Goal: Information Seeking & Learning: Learn about a topic

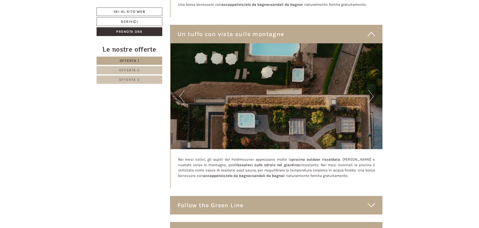
click at [371, 91] on button "Next" at bounding box center [370, 96] width 5 height 13
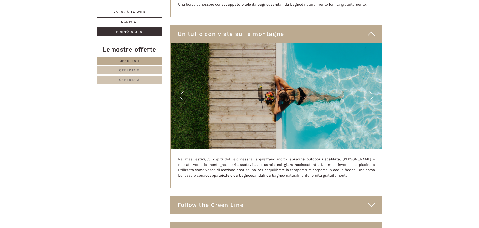
click at [371, 91] on button "Next" at bounding box center [370, 96] width 5 height 13
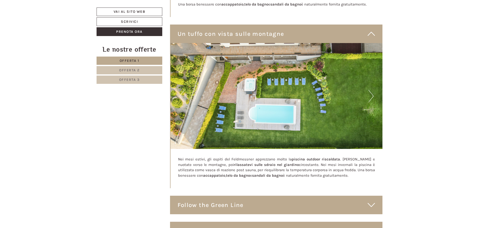
click at [371, 91] on button "Next" at bounding box center [370, 96] width 5 height 13
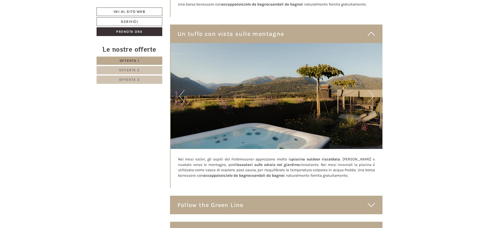
click at [371, 91] on button "Next" at bounding box center [370, 96] width 5 height 13
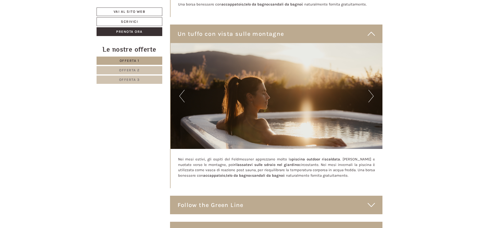
click at [371, 91] on button "Next" at bounding box center [370, 96] width 5 height 13
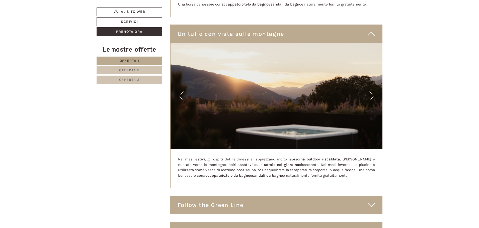
click at [371, 91] on button "Next" at bounding box center [370, 96] width 5 height 13
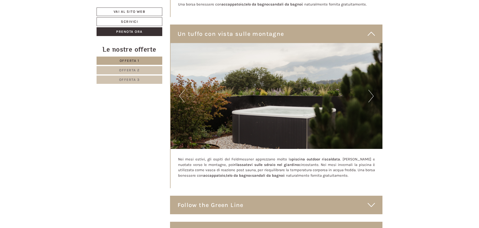
click at [371, 91] on button "Next" at bounding box center [370, 96] width 5 height 13
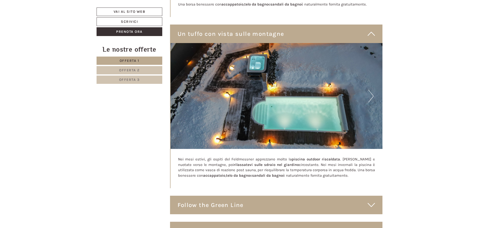
click at [371, 91] on button "Next" at bounding box center [370, 96] width 5 height 13
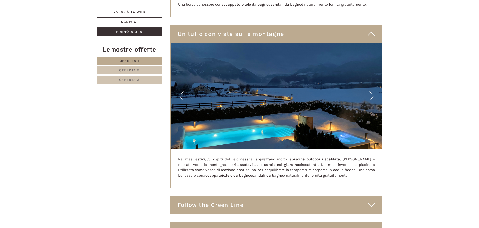
scroll to position [2130, 0]
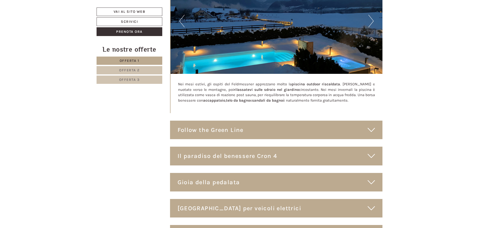
click at [373, 127] on icon at bounding box center [370, 130] width 7 height 9
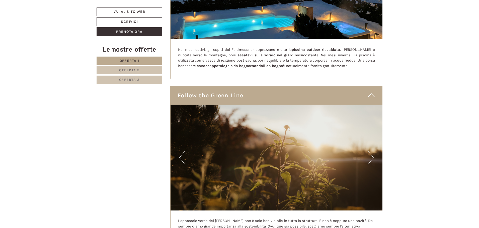
scroll to position [2205, 0]
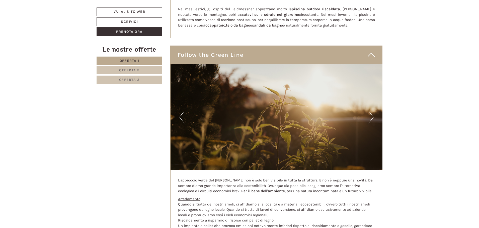
click at [372, 114] on button "Next" at bounding box center [370, 117] width 5 height 13
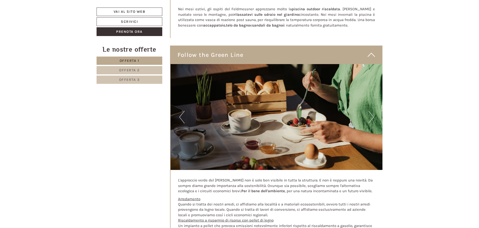
click at [372, 114] on button "Next" at bounding box center [370, 117] width 5 height 13
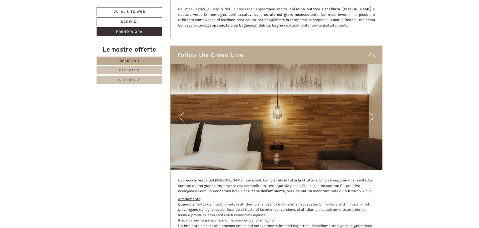
click at [372, 114] on button "Next" at bounding box center [370, 117] width 5 height 13
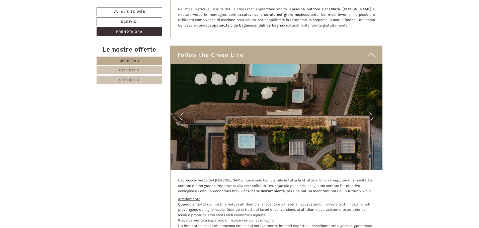
click at [372, 114] on button "Next" at bounding box center [370, 117] width 5 height 13
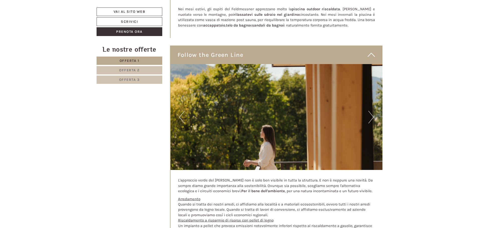
click at [372, 114] on button "Next" at bounding box center [370, 117] width 5 height 13
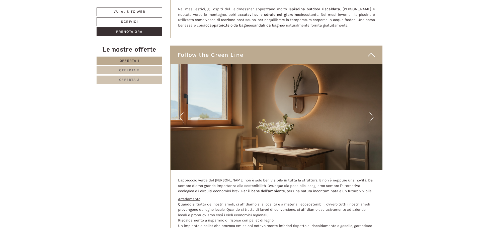
click at [372, 114] on button "Next" at bounding box center [370, 117] width 5 height 13
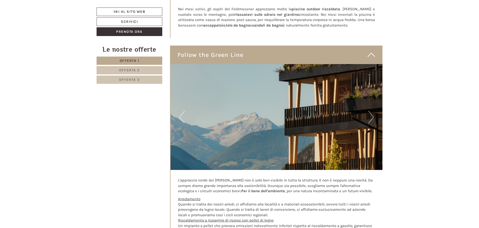
click at [372, 114] on button "Next" at bounding box center [370, 117] width 5 height 13
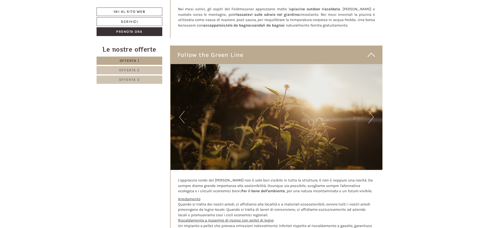
click at [372, 114] on button "Next" at bounding box center [370, 117] width 5 height 13
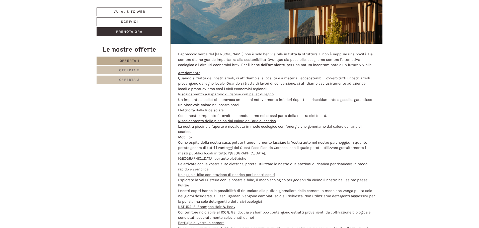
scroll to position [2305, 0]
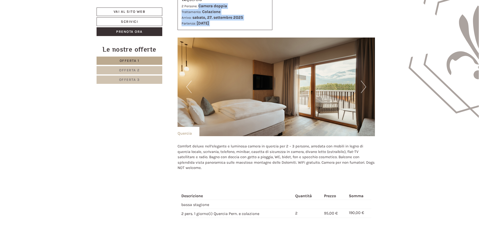
drag, startPoint x: 478, startPoint y: 60, endPoint x: 486, endPoint y: -9, distance: 69.7
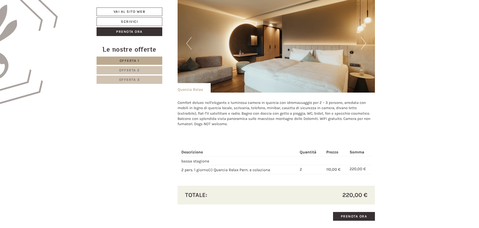
scroll to position [326, 0]
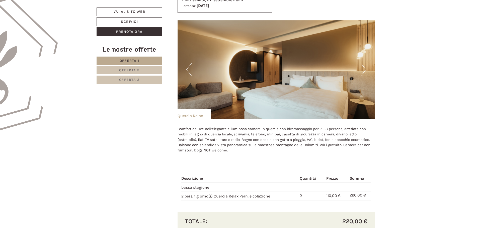
click at [364, 71] on button "Next" at bounding box center [363, 69] width 5 height 13
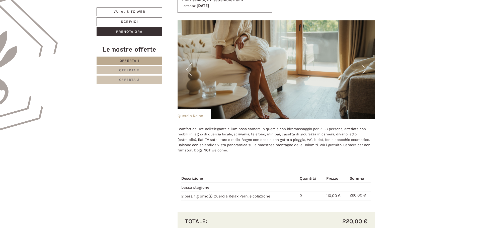
click at [364, 71] on button "Next" at bounding box center [363, 69] width 5 height 13
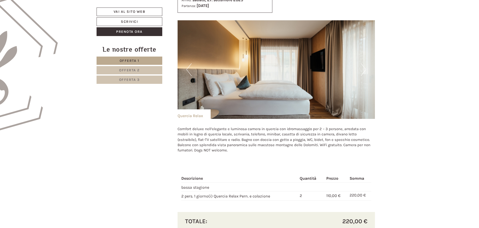
click at [364, 71] on button "Next" at bounding box center [363, 69] width 5 height 13
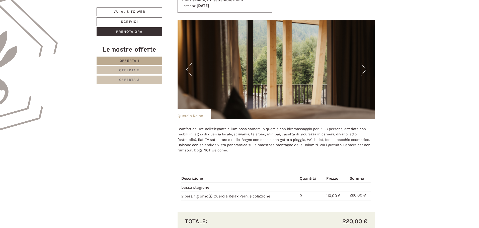
click at [364, 71] on button "Next" at bounding box center [363, 69] width 5 height 13
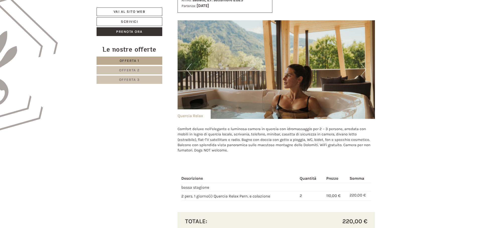
click at [364, 71] on button "Next" at bounding box center [363, 69] width 5 height 13
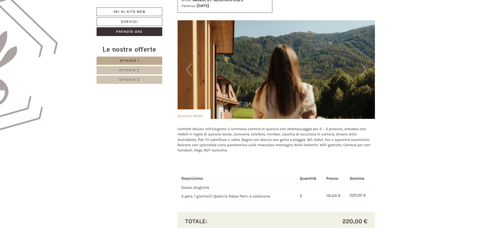
click at [364, 71] on button "Next" at bounding box center [363, 69] width 5 height 13
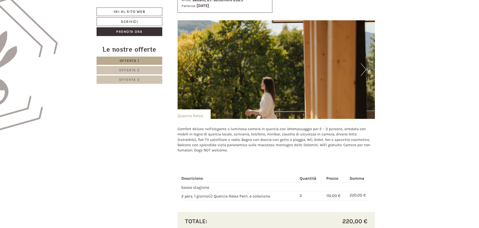
click at [364, 71] on button "Next" at bounding box center [363, 69] width 5 height 13
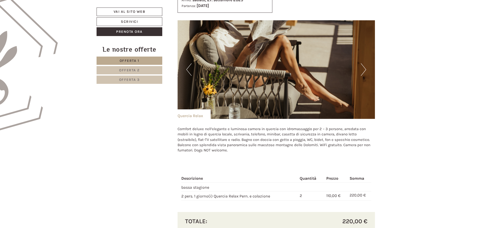
click at [364, 71] on button "Next" at bounding box center [363, 69] width 5 height 13
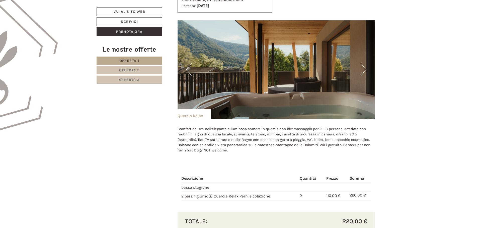
click at [364, 71] on button "Next" at bounding box center [363, 69] width 5 height 13
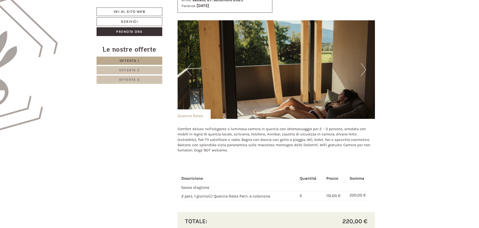
click at [363, 71] on button "Next" at bounding box center [363, 69] width 5 height 13
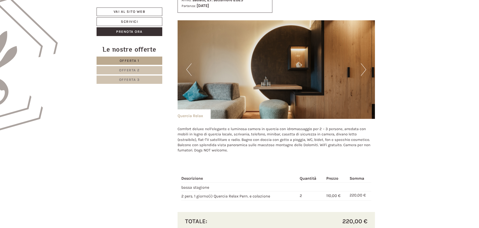
click at [363, 71] on button "Next" at bounding box center [363, 69] width 5 height 13
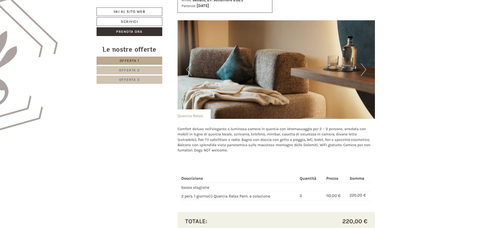
click at [363, 71] on button "Next" at bounding box center [363, 69] width 5 height 13
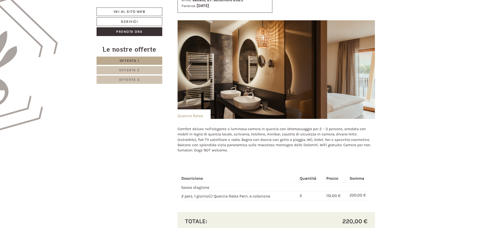
click at [363, 71] on button "Next" at bounding box center [363, 69] width 5 height 13
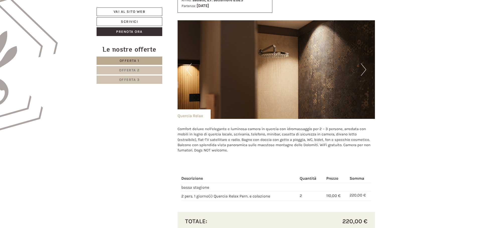
click at [363, 71] on button "Next" at bounding box center [363, 69] width 5 height 13
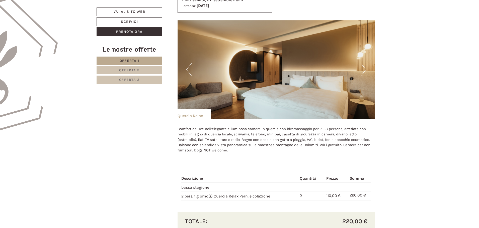
click at [363, 71] on button "Next" at bounding box center [363, 69] width 5 height 13
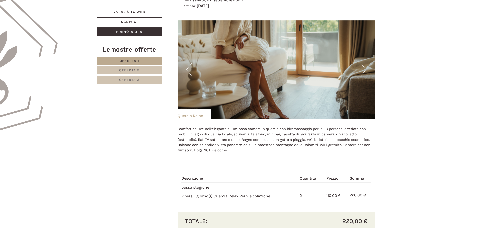
click at [363, 71] on button "Next" at bounding box center [363, 69] width 5 height 13
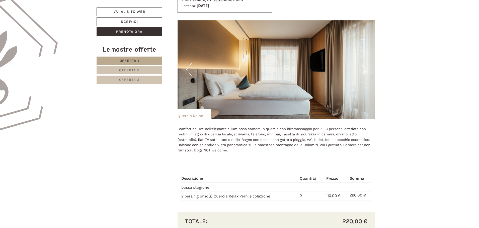
click at [363, 71] on button "Next" at bounding box center [363, 69] width 5 height 13
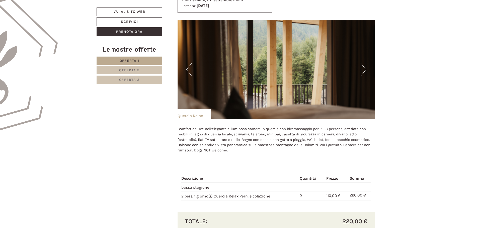
click at [363, 71] on button "Next" at bounding box center [363, 69] width 5 height 13
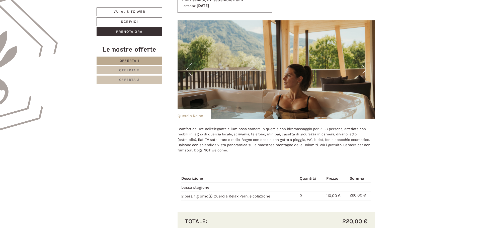
click at [363, 71] on button "Next" at bounding box center [363, 69] width 5 height 13
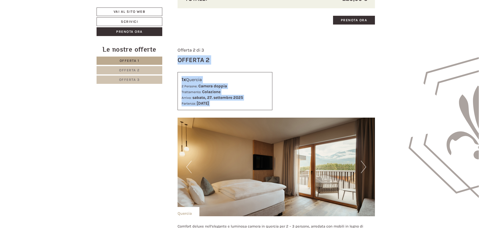
scroll to position [576, 0]
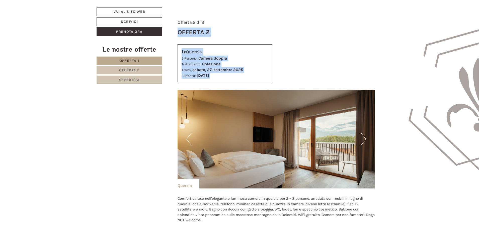
click at [371, 72] on div "1x Quercia 2 Persone: Camera doppia Trattamento: Colazione Arrivo: [DATE] Parte…" at bounding box center [276, 63] width 205 height 38
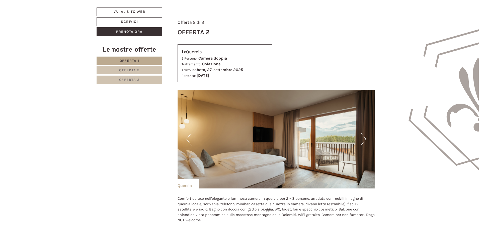
click at [362, 142] on button "Next" at bounding box center [363, 139] width 5 height 13
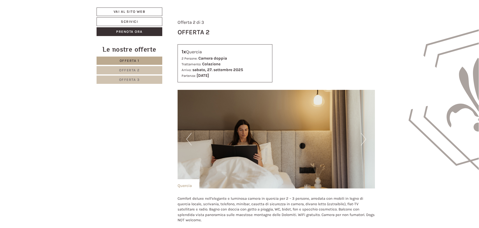
click at [362, 142] on button "Next" at bounding box center [363, 139] width 5 height 13
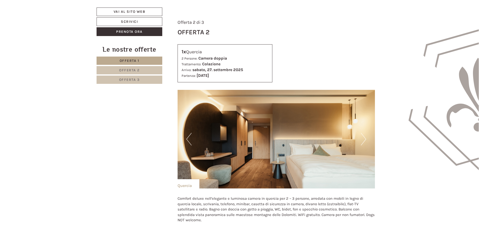
click at [362, 142] on button "Next" at bounding box center [363, 139] width 5 height 13
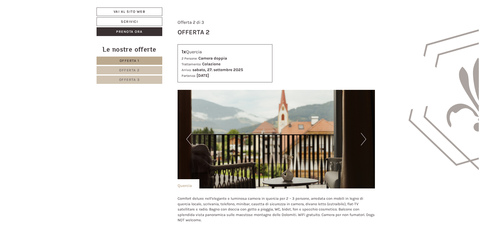
click at [362, 142] on button "Next" at bounding box center [363, 139] width 5 height 13
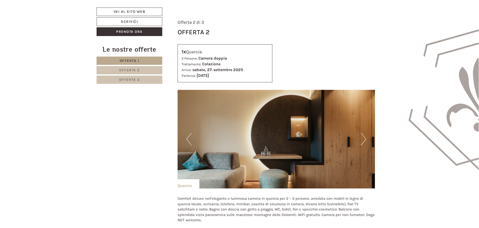
click at [362, 142] on button "Next" at bounding box center [363, 139] width 5 height 13
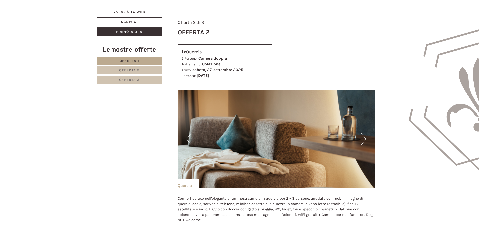
click at [362, 142] on button "Next" at bounding box center [363, 139] width 5 height 13
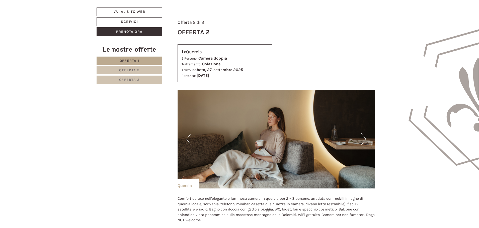
click at [362, 142] on button "Next" at bounding box center [363, 139] width 5 height 13
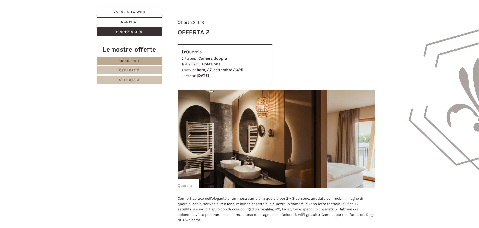
click at [362, 142] on button "Next" at bounding box center [363, 139] width 5 height 13
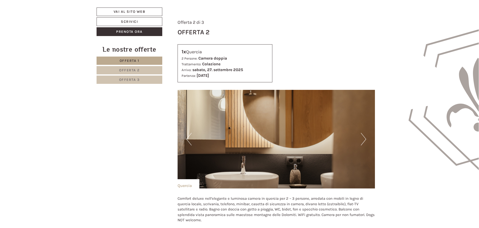
click at [362, 142] on button "Next" at bounding box center [363, 139] width 5 height 13
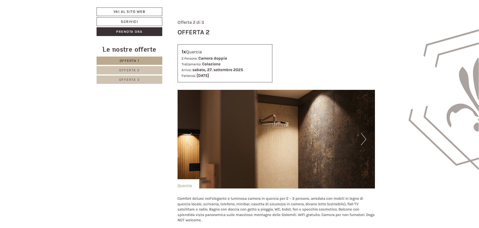
click at [362, 142] on button "Next" at bounding box center [363, 139] width 5 height 13
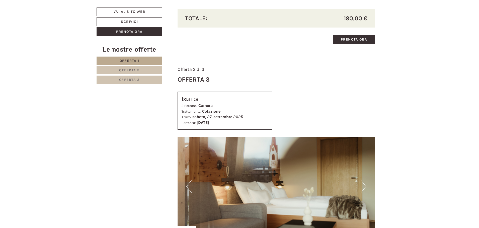
scroll to position [877, 0]
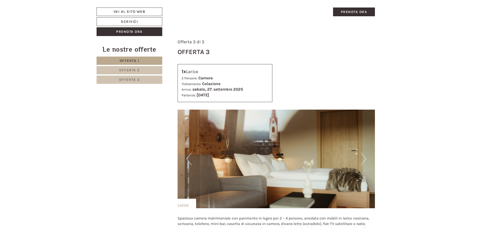
click at [363, 158] on button "Next" at bounding box center [363, 159] width 5 height 13
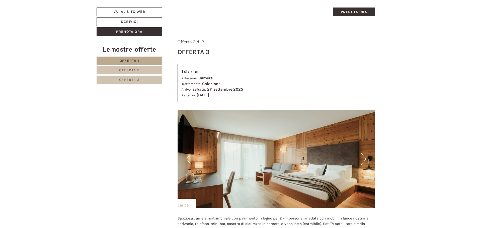
click at [363, 158] on button "Next" at bounding box center [363, 159] width 5 height 13
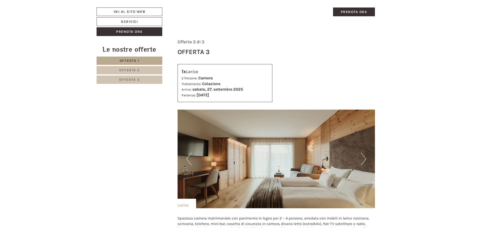
click at [363, 158] on button "Next" at bounding box center [363, 159] width 5 height 13
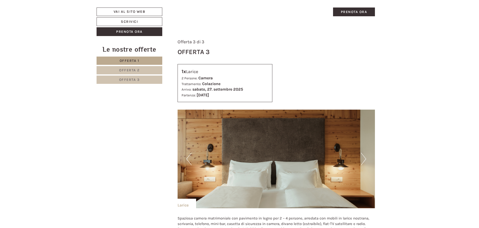
click at [363, 158] on button "Next" at bounding box center [363, 159] width 5 height 13
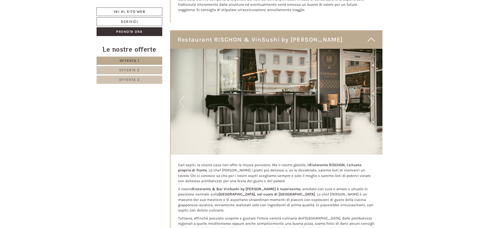
scroll to position [1328, 0]
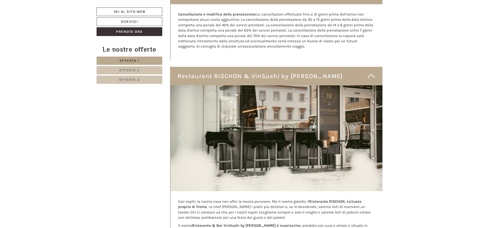
click at [370, 137] on button "Next" at bounding box center [370, 138] width 5 height 13
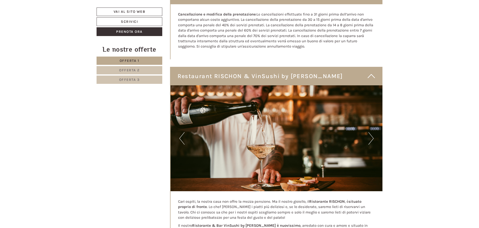
click at [370, 137] on button "Next" at bounding box center [370, 138] width 5 height 13
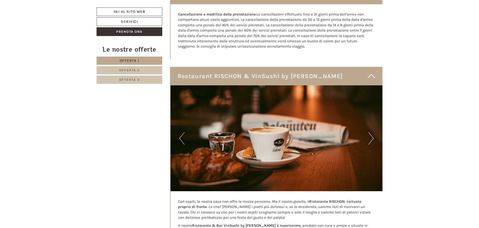
click at [370, 137] on button "Next" at bounding box center [370, 138] width 5 height 13
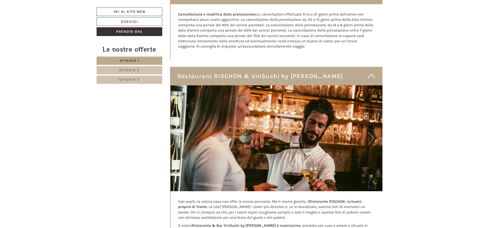
click at [370, 137] on button "Next" at bounding box center [370, 138] width 5 height 13
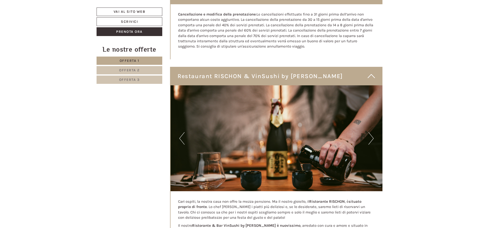
click at [370, 137] on button "Next" at bounding box center [370, 138] width 5 height 13
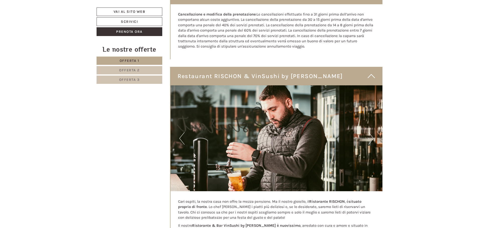
click at [370, 137] on button "Next" at bounding box center [370, 138] width 5 height 13
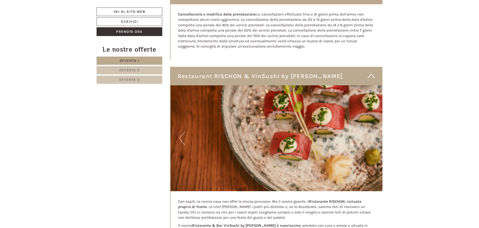
click at [370, 137] on button "Next" at bounding box center [370, 138] width 5 height 13
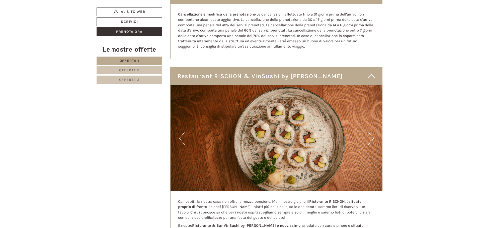
click at [370, 137] on button "Next" at bounding box center [370, 138] width 5 height 13
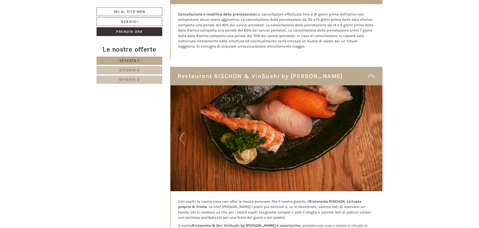
click at [370, 137] on button "Next" at bounding box center [370, 138] width 5 height 13
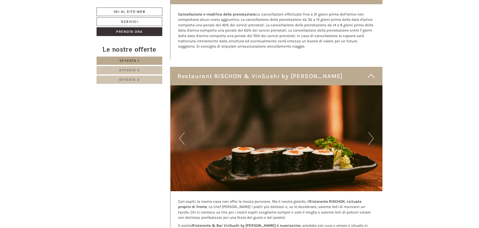
click at [370, 137] on button "Next" at bounding box center [370, 138] width 5 height 13
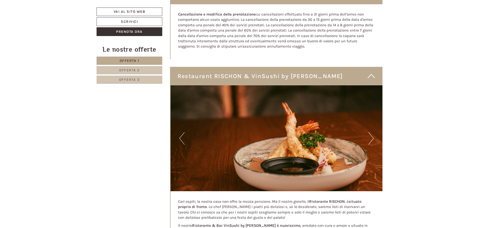
click at [370, 137] on button "Next" at bounding box center [370, 138] width 5 height 13
click at [370, 138] on button "Next" at bounding box center [370, 138] width 5 height 13
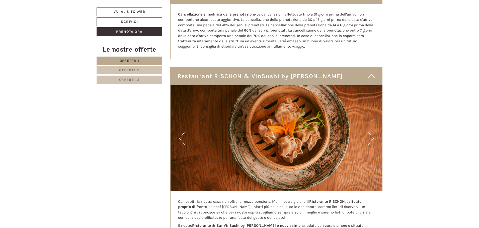
click at [372, 138] on button "Next" at bounding box center [370, 138] width 5 height 13
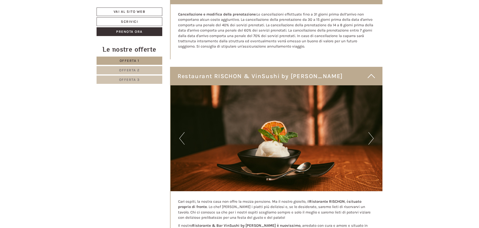
click at [372, 138] on button "Next" at bounding box center [370, 138] width 5 height 13
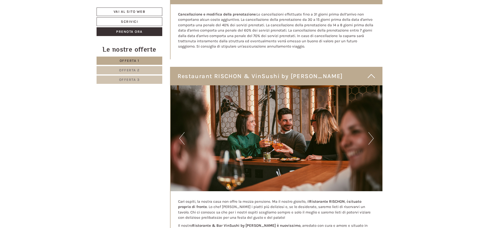
click at [372, 138] on button "Next" at bounding box center [370, 138] width 5 height 13
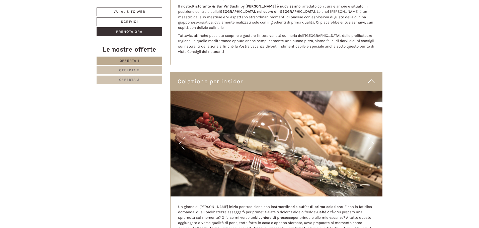
scroll to position [1579, 0]
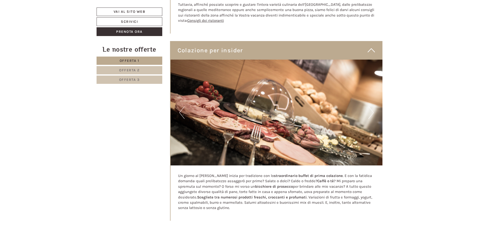
click at [371, 109] on button "Next" at bounding box center [370, 112] width 5 height 13
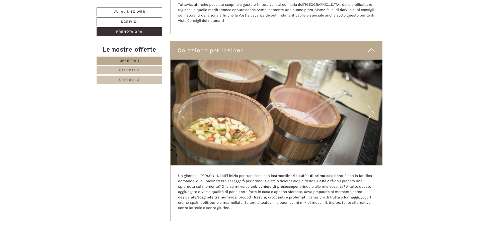
click at [371, 109] on button "Next" at bounding box center [370, 112] width 5 height 13
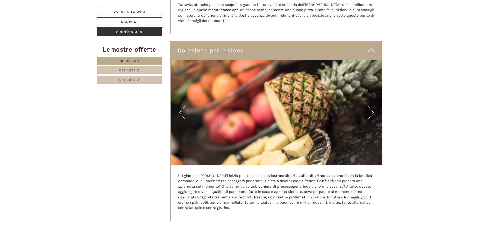
click at [371, 109] on button "Next" at bounding box center [370, 112] width 5 height 13
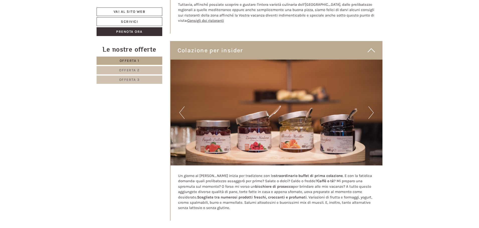
click at [371, 109] on button "Next" at bounding box center [370, 112] width 5 height 13
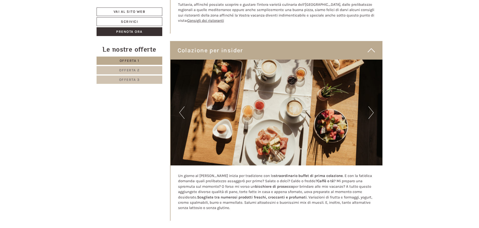
click at [371, 109] on button "Next" at bounding box center [370, 112] width 5 height 13
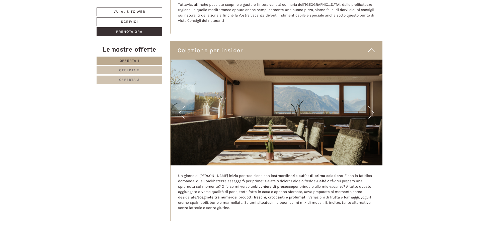
click at [371, 109] on button "Next" at bounding box center [370, 112] width 5 height 13
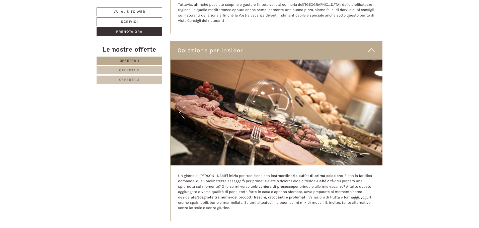
click at [371, 109] on button "Next" at bounding box center [370, 112] width 5 height 13
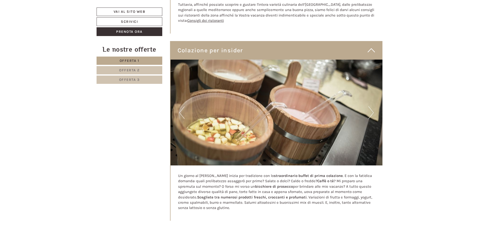
click at [371, 109] on button "Next" at bounding box center [370, 112] width 5 height 13
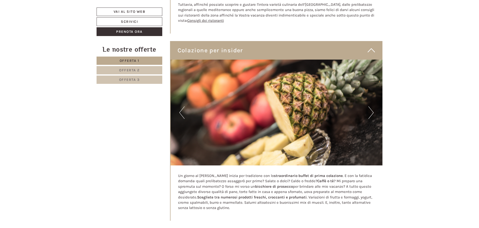
click at [371, 109] on button "Next" at bounding box center [370, 112] width 5 height 13
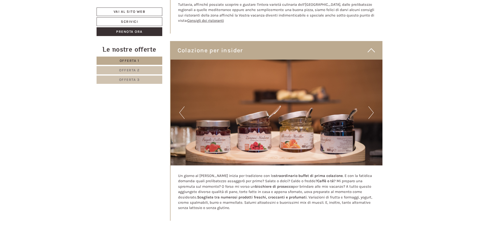
click at [371, 109] on button "Next" at bounding box center [370, 112] width 5 height 13
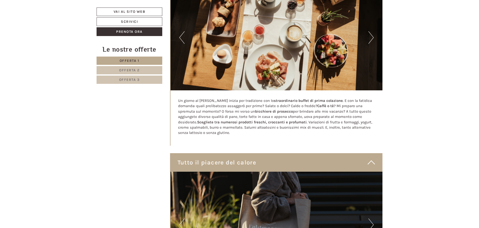
scroll to position [1754, 0]
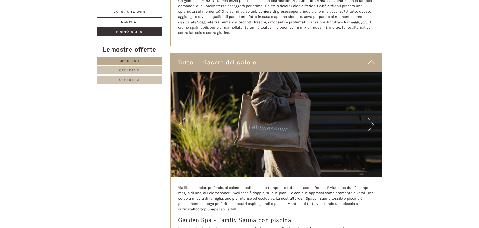
click at [372, 119] on button "Next" at bounding box center [370, 125] width 5 height 13
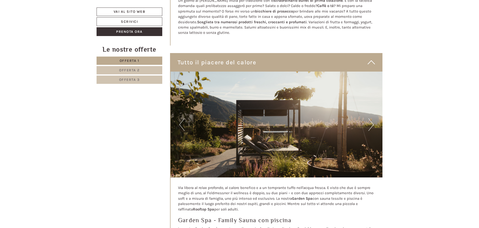
click at [372, 119] on button "Next" at bounding box center [370, 125] width 5 height 13
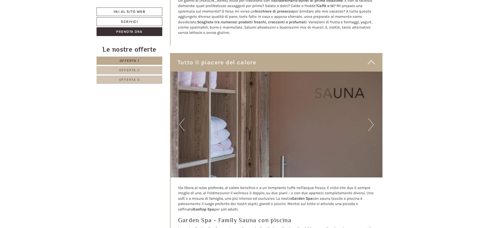
click at [372, 119] on button "Next" at bounding box center [370, 125] width 5 height 13
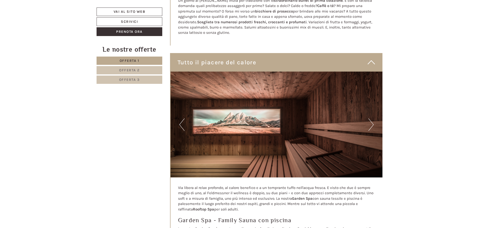
click at [372, 119] on button "Next" at bounding box center [370, 125] width 5 height 13
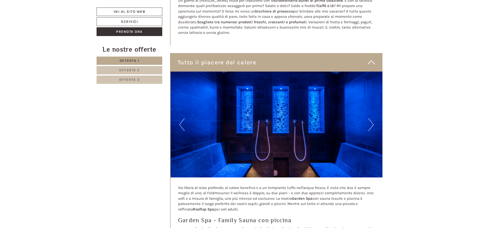
click at [372, 119] on button "Next" at bounding box center [370, 125] width 5 height 13
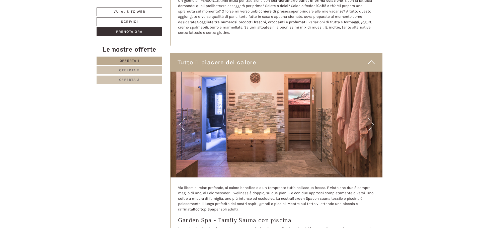
click at [372, 119] on button "Next" at bounding box center [370, 125] width 5 height 13
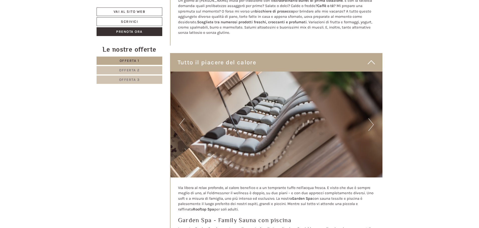
click at [372, 119] on button "Next" at bounding box center [370, 125] width 5 height 13
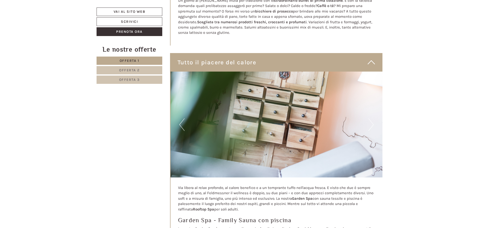
click at [372, 119] on button "Next" at bounding box center [370, 125] width 5 height 13
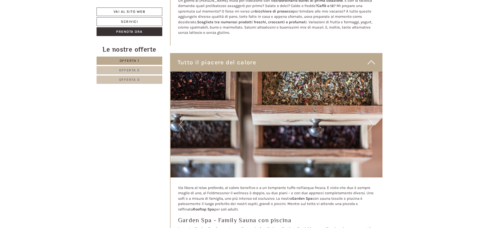
click at [372, 119] on button "Next" at bounding box center [370, 125] width 5 height 13
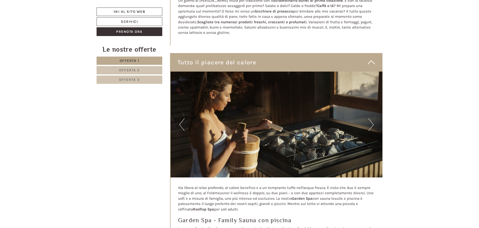
click at [372, 119] on button "Next" at bounding box center [370, 125] width 5 height 13
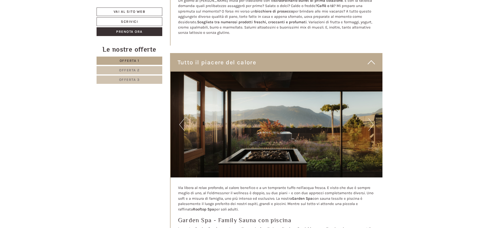
click at [372, 119] on button "Next" at bounding box center [370, 125] width 5 height 13
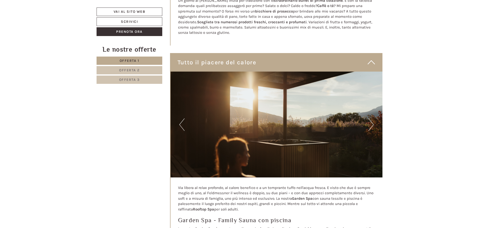
click at [372, 119] on button "Next" at bounding box center [370, 125] width 5 height 13
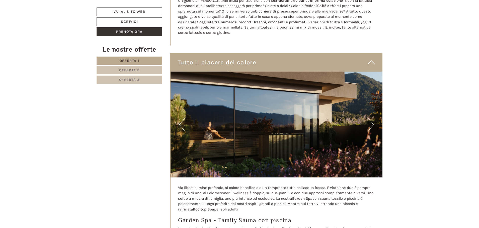
click at [372, 119] on button "Next" at bounding box center [370, 125] width 5 height 13
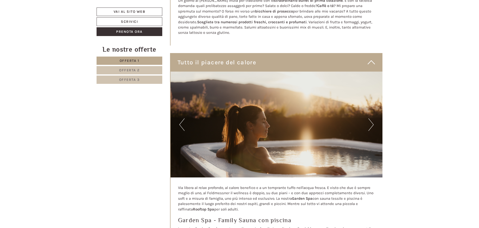
click at [372, 119] on button "Next" at bounding box center [370, 125] width 5 height 13
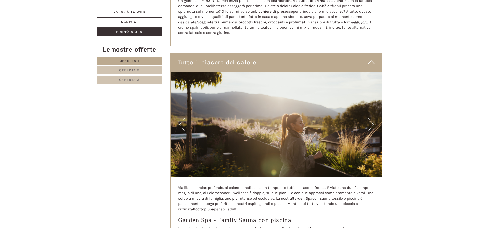
click at [372, 119] on button "Next" at bounding box center [370, 125] width 5 height 13
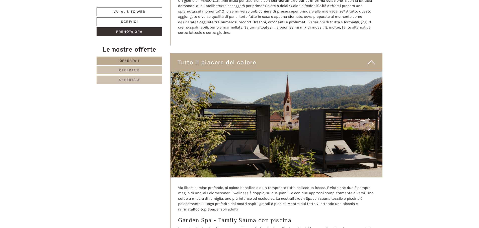
click at [372, 119] on button "Next" at bounding box center [370, 125] width 5 height 13
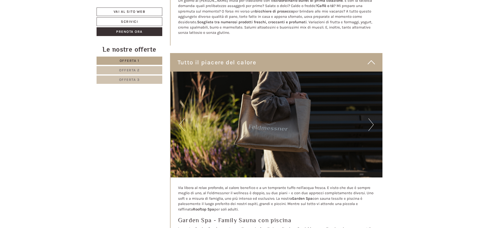
click at [372, 119] on button "Next" at bounding box center [370, 125] width 5 height 13
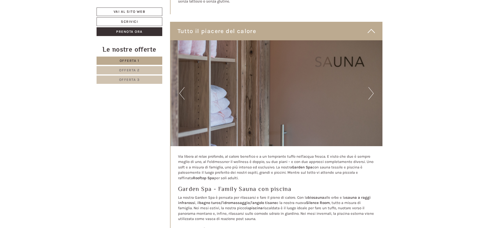
scroll to position [1779, 0]
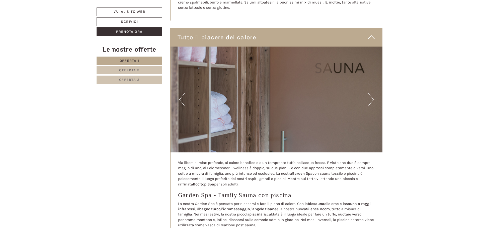
click at [370, 97] on button "Next" at bounding box center [370, 99] width 5 height 13
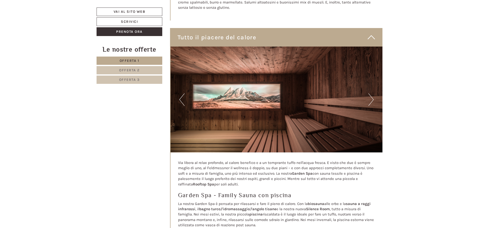
click at [370, 97] on button "Next" at bounding box center [370, 99] width 5 height 13
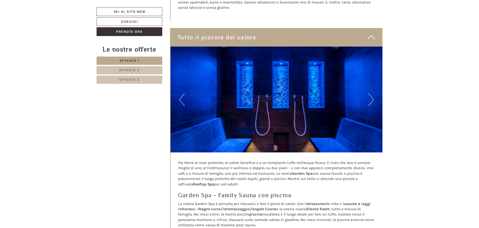
click at [370, 97] on button "Next" at bounding box center [370, 99] width 5 height 13
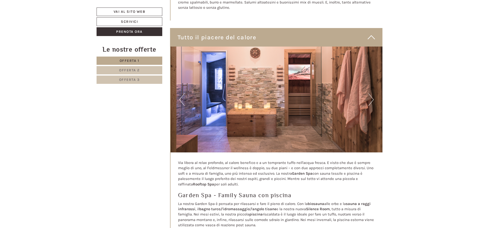
click at [370, 97] on button "Next" at bounding box center [370, 99] width 5 height 13
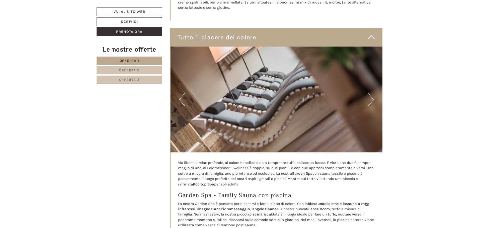
click at [370, 97] on button "Next" at bounding box center [370, 99] width 5 height 13
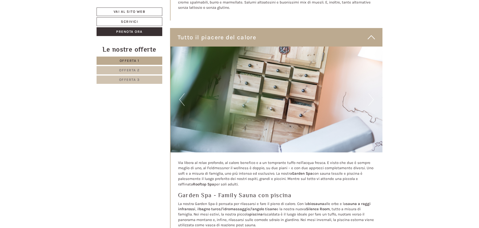
click at [370, 97] on button "Next" at bounding box center [370, 99] width 5 height 13
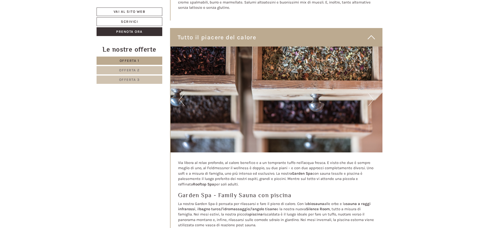
click at [370, 97] on button "Next" at bounding box center [370, 99] width 5 height 13
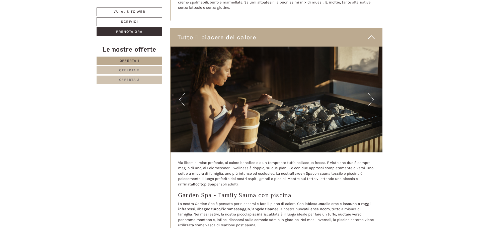
click at [370, 97] on button "Next" at bounding box center [370, 99] width 5 height 13
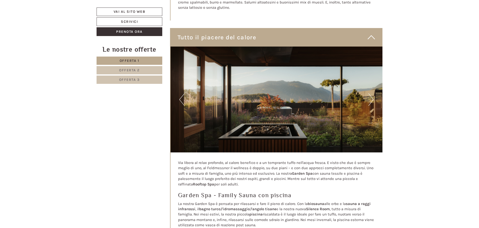
click at [370, 97] on button "Next" at bounding box center [370, 99] width 5 height 13
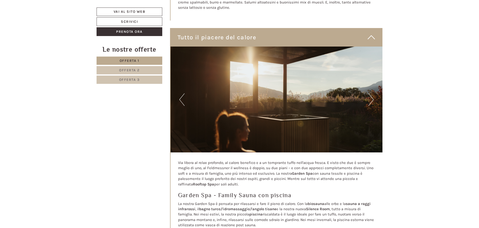
click at [370, 97] on button "Next" at bounding box center [370, 99] width 5 height 13
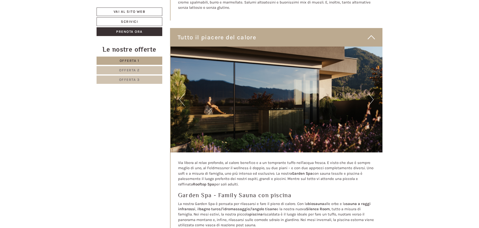
click at [370, 97] on button "Next" at bounding box center [370, 99] width 5 height 13
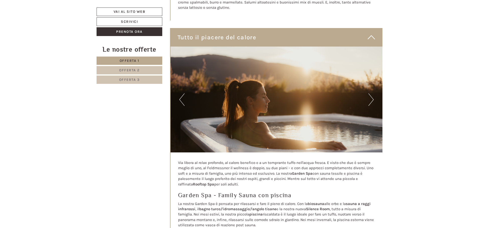
click at [370, 97] on button "Next" at bounding box center [370, 99] width 5 height 13
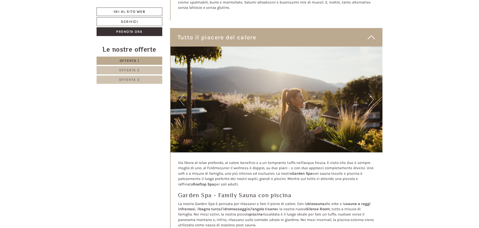
click at [370, 97] on button "Next" at bounding box center [370, 99] width 5 height 13
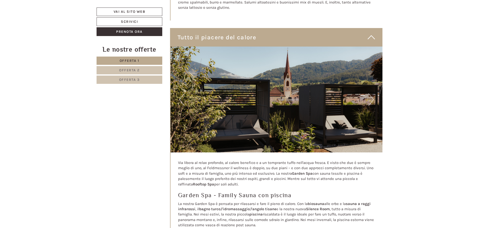
click at [370, 97] on button "Next" at bounding box center [370, 99] width 5 height 13
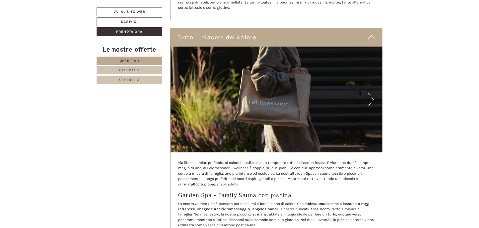
click at [370, 97] on button "Next" at bounding box center [370, 99] width 5 height 13
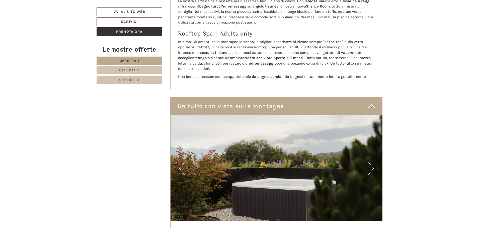
scroll to position [2030, 0]
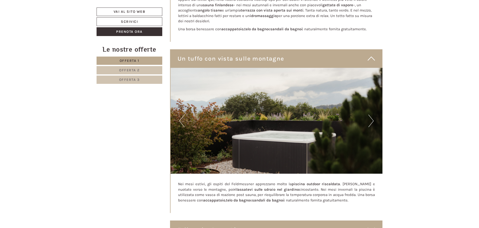
click at [371, 115] on button "Next" at bounding box center [370, 121] width 5 height 13
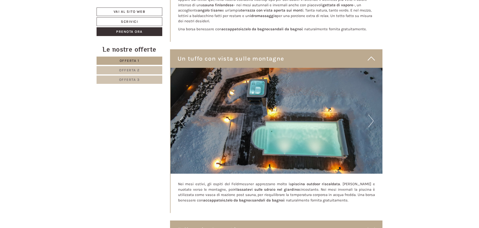
click at [371, 115] on button "Next" at bounding box center [370, 121] width 5 height 13
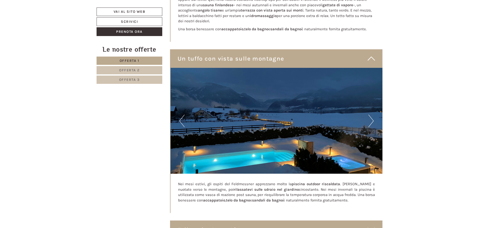
click at [371, 115] on button "Next" at bounding box center [370, 121] width 5 height 13
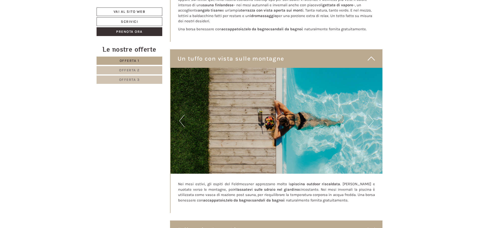
click at [371, 115] on button "Next" at bounding box center [370, 121] width 5 height 13
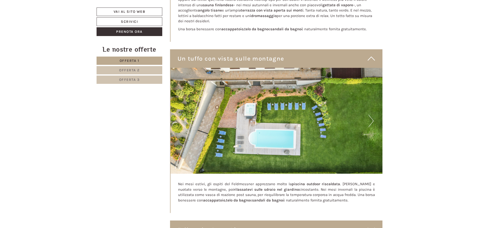
click at [371, 115] on button "Next" at bounding box center [370, 121] width 5 height 13
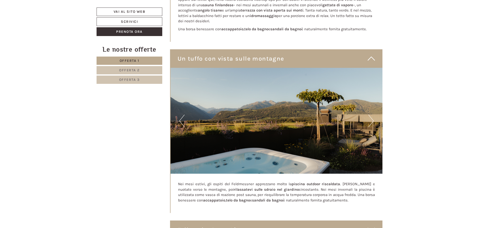
click at [371, 115] on button "Next" at bounding box center [370, 121] width 5 height 13
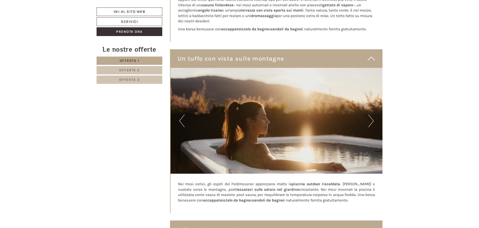
click at [371, 115] on button "Next" at bounding box center [370, 121] width 5 height 13
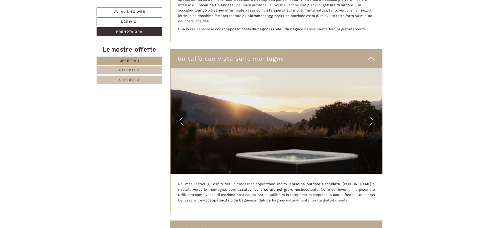
click at [371, 115] on button "Next" at bounding box center [370, 121] width 5 height 13
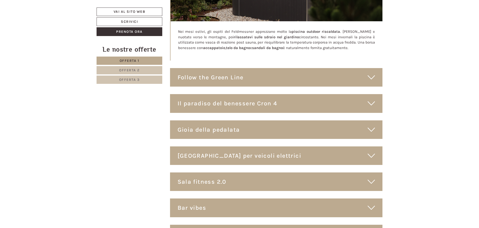
scroll to position [2130, 0]
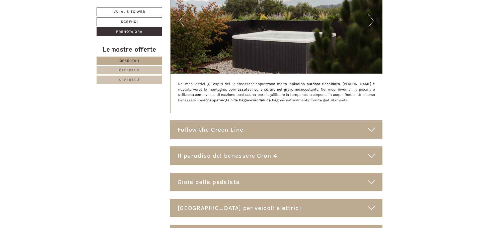
click at [371, 126] on icon at bounding box center [370, 130] width 7 height 9
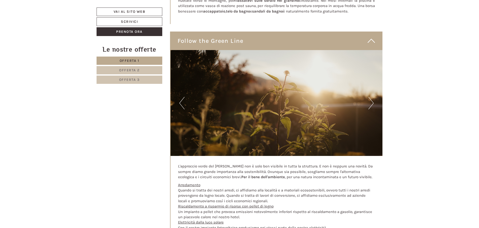
scroll to position [2255, 0]
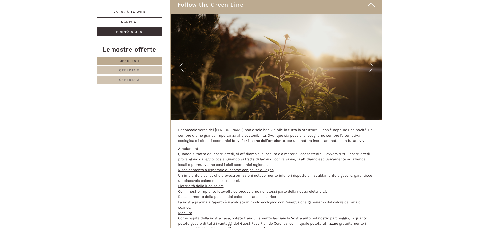
click at [372, 63] on button "Next" at bounding box center [370, 67] width 5 height 13
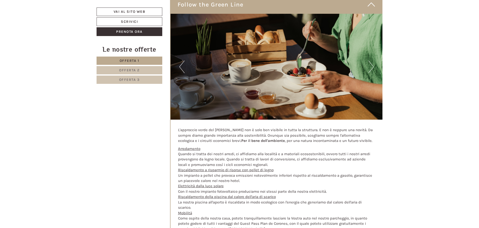
click at [372, 63] on button "Next" at bounding box center [370, 67] width 5 height 13
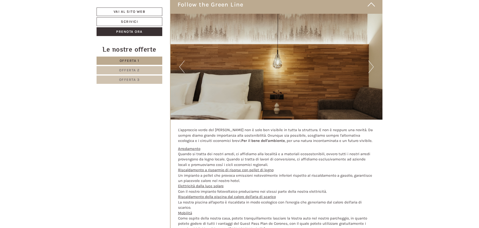
click at [372, 63] on button "Next" at bounding box center [370, 67] width 5 height 13
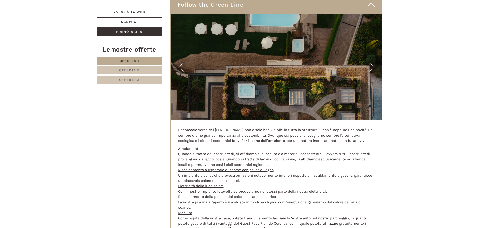
click at [372, 63] on button "Next" at bounding box center [370, 67] width 5 height 13
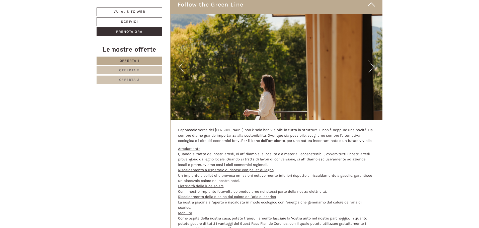
click at [372, 63] on button "Next" at bounding box center [370, 67] width 5 height 13
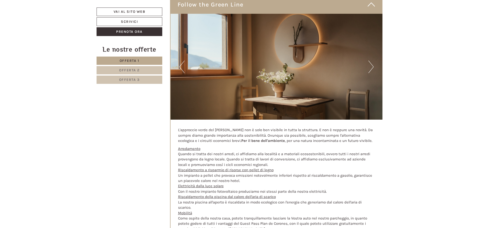
click at [372, 63] on button "Next" at bounding box center [370, 67] width 5 height 13
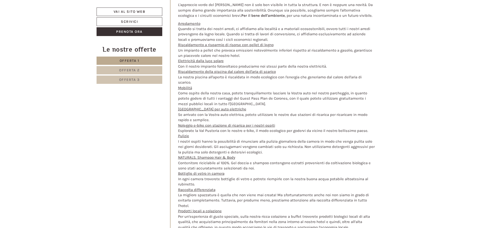
scroll to position [2506, 0]
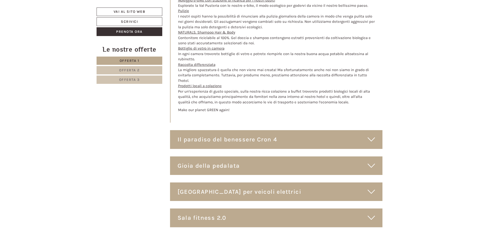
click at [370, 135] on icon at bounding box center [370, 139] width 7 height 9
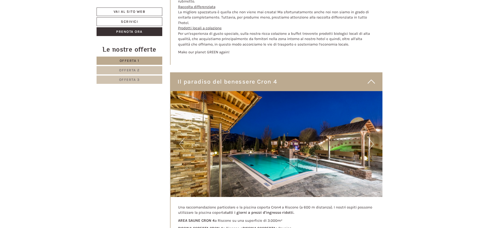
scroll to position [2581, 0]
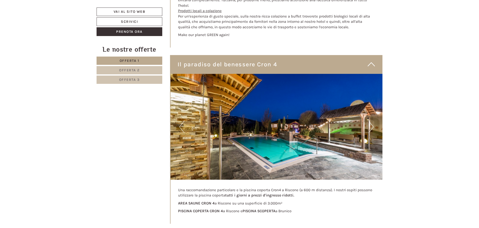
click at [369, 123] on button "Next" at bounding box center [370, 127] width 5 height 13
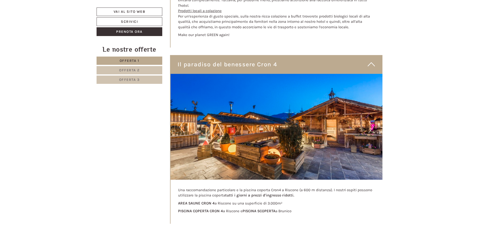
click at [369, 123] on button "Next" at bounding box center [370, 127] width 5 height 13
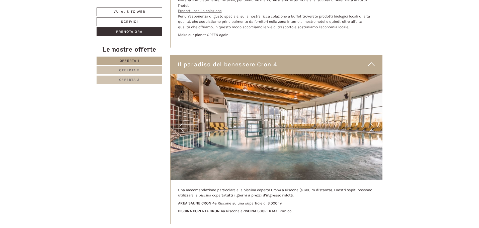
click at [369, 123] on button "Next" at bounding box center [370, 127] width 5 height 13
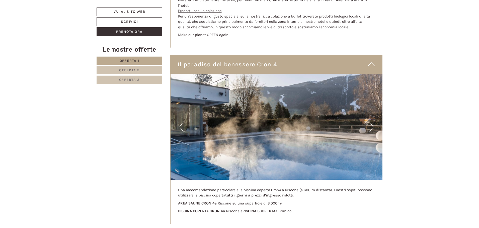
click at [369, 123] on button "Next" at bounding box center [370, 127] width 5 height 13
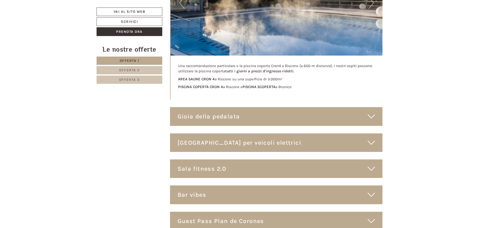
scroll to position [2731, 0]
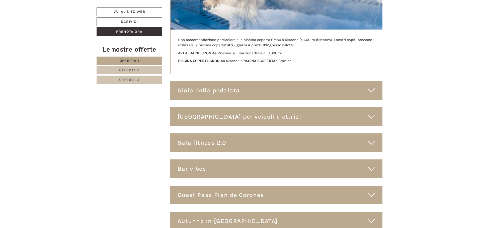
click at [373, 86] on icon at bounding box center [370, 90] width 7 height 9
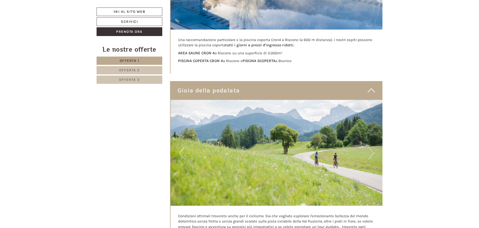
click at [372, 148] on button "Next" at bounding box center [370, 153] width 5 height 13
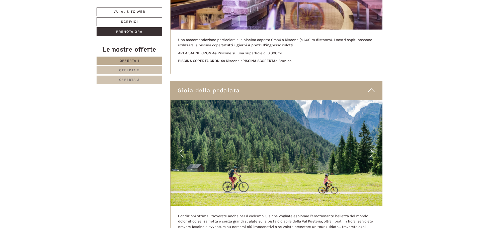
click at [372, 148] on button "Next" at bounding box center [370, 153] width 5 height 13
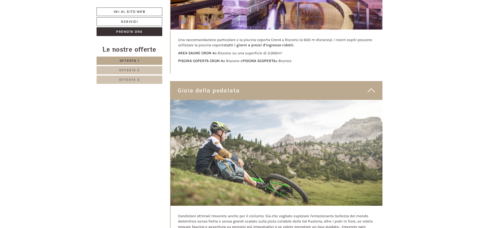
click at [372, 148] on button "Next" at bounding box center [370, 153] width 5 height 13
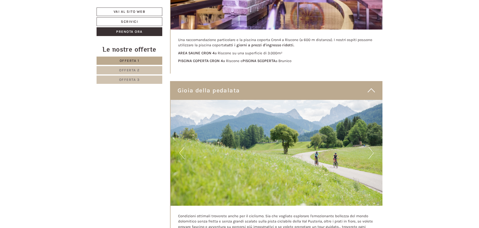
click at [372, 148] on button "Next" at bounding box center [370, 153] width 5 height 13
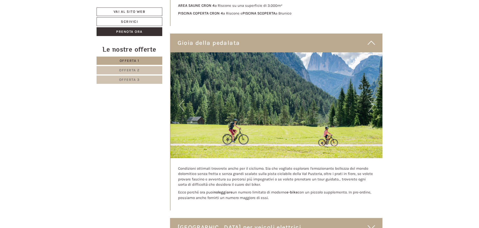
scroll to position [2832, 0]
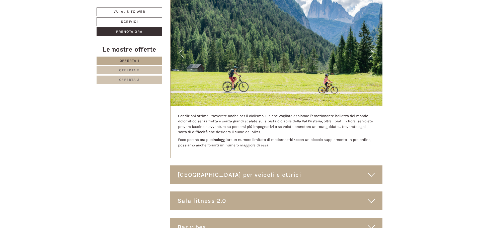
click at [373, 171] on icon at bounding box center [370, 175] width 7 height 9
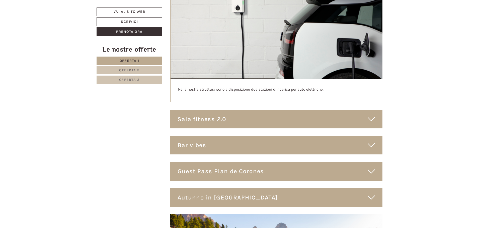
scroll to position [3082, 0]
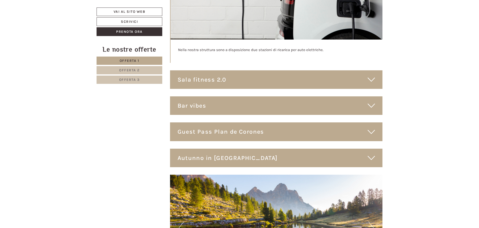
click at [370, 78] on icon at bounding box center [370, 79] width 7 height 9
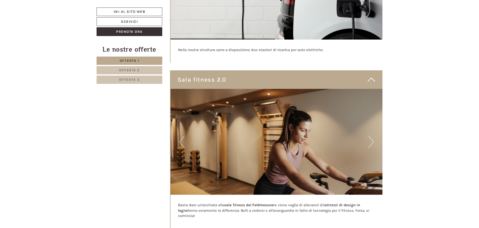
click at [372, 140] on button "Next" at bounding box center [370, 142] width 5 height 13
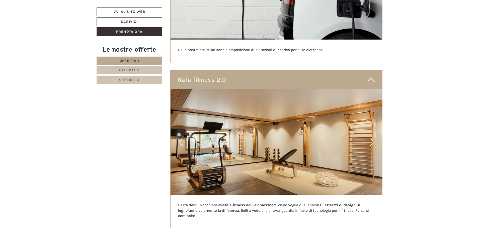
click at [372, 140] on button "Next" at bounding box center [370, 142] width 5 height 13
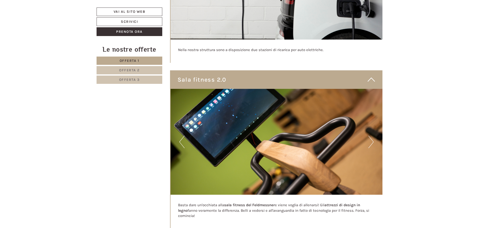
click at [372, 140] on button "Next" at bounding box center [370, 142] width 5 height 13
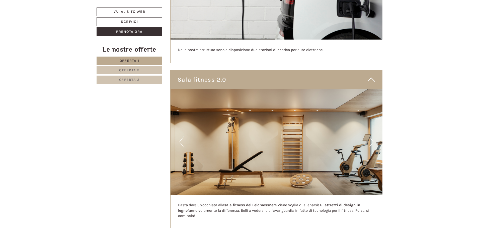
click at [372, 140] on button "Next" at bounding box center [370, 142] width 5 height 13
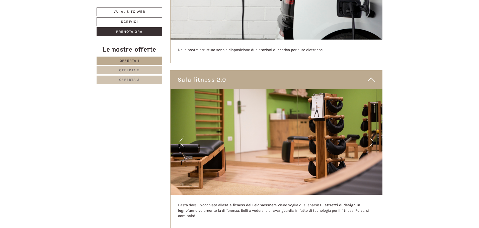
click at [372, 140] on button "Next" at bounding box center [370, 142] width 5 height 13
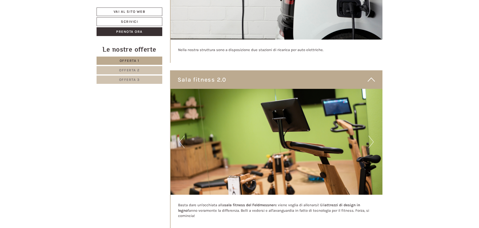
click at [372, 140] on button "Next" at bounding box center [370, 142] width 5 height 13
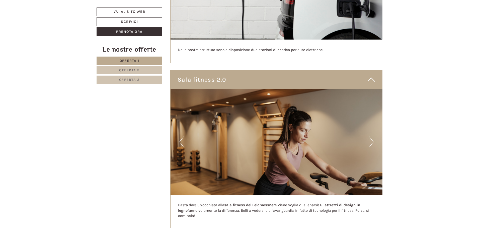
click at [372, 140] on button "Next" at bounding box center [370, 142] width 5 height 13
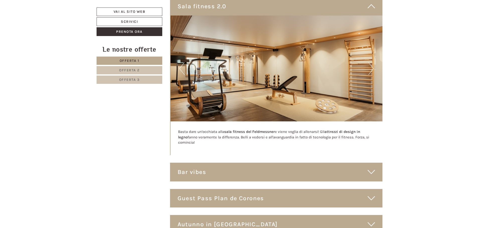
scroll to position [3157, 0]
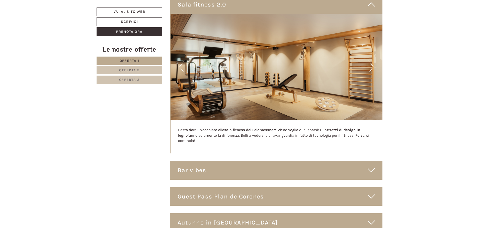
click at [373, 167] on icon at bounding box center [370, 170] width 7 height 9
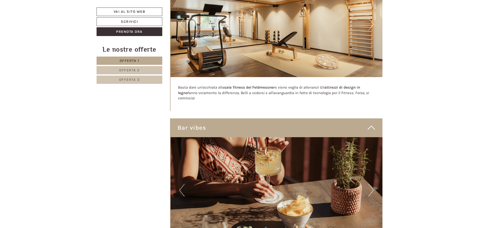
scroll to position [3258, 0]
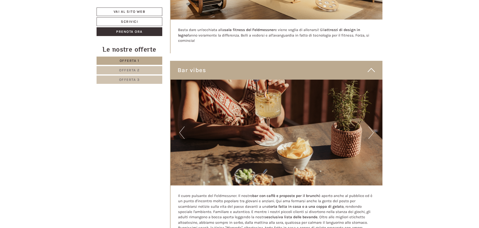
click at [371, 131] on button "Next" at bounding box center [370, 133] width 5 height 13
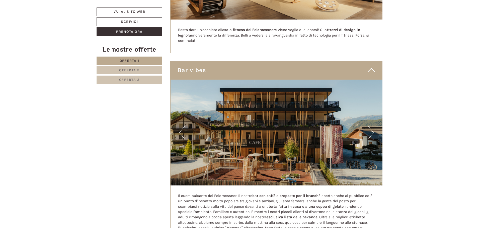
click at [371, 131] on button "Next" at bounding box center [370, 133] width 5 height 13
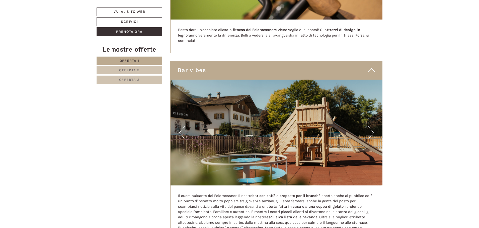
click at [371, 131] on button "Next" at bounding box center [370, 133] width 5 height 13
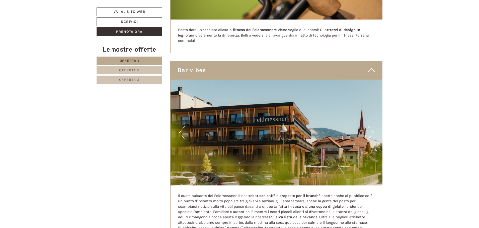
click at [371, 131] on button "Next" at bounding box center [370, 133] width 5 height 13
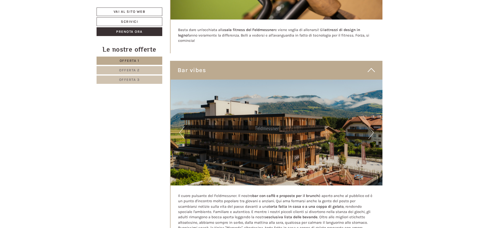
click at [371, 131] on button "Next" at bounding box center [370, 133] width 5 height 13
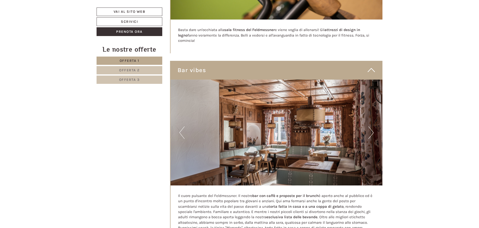
click at [371, 131] on button "Next" at bounding box center [370, 133] width 5 height 13
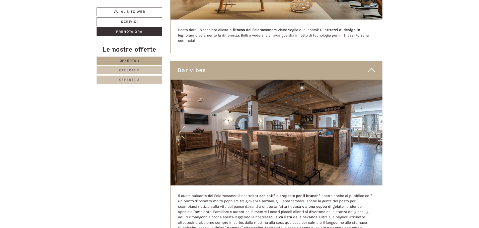
click at [371, 131] on button "Next" at bounding box center [370, 133] width 5 height 13
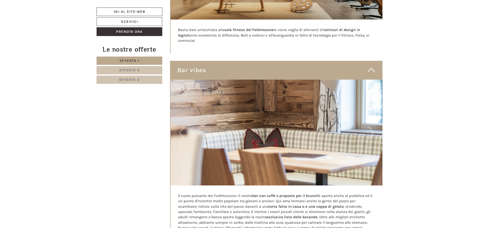
click at [371, 131] on button "Next" at bounding box center [370, 133] width 5 height 13
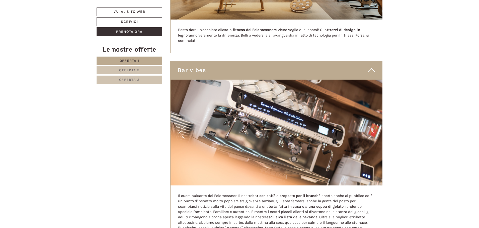
click at [371, 131] on button "Next" at bounding box center [370, 133] width 5 height 13
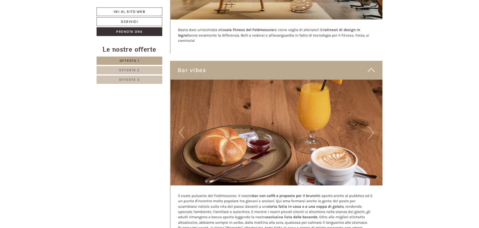
click at [371, 131] on button "Next" at bounding box center [370, 133] width 5 height 13
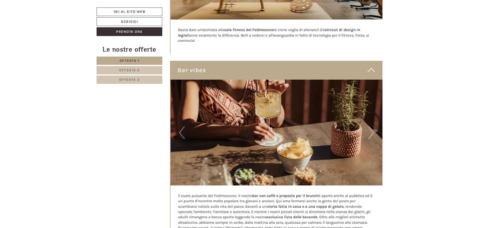
click at [371, 131] on button "Next" at bounding box center [370, 133] width 5 height 13
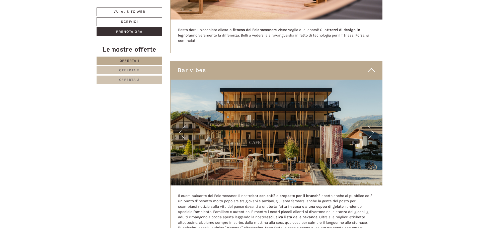
click at [371, 131] on button "Next" at bounding box center [370, 133] width 5 height 13
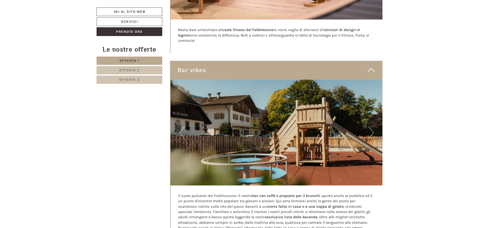
click at [371, 131] on button "Next" at bounding box center [370, 133] width 5 height 13
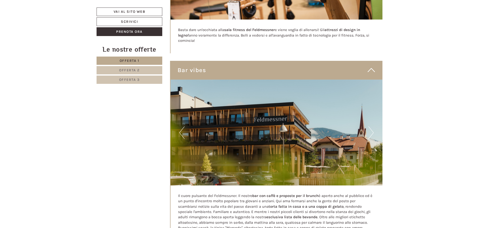
click at [371, 131] on button "Next" at bounding box center [370, 133] width 5 height 13
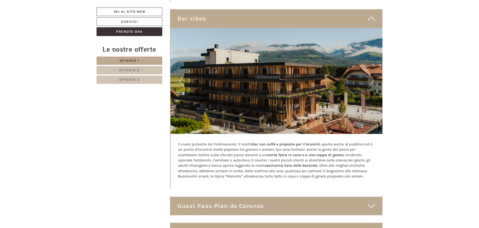
scroll to position [3358, 0]
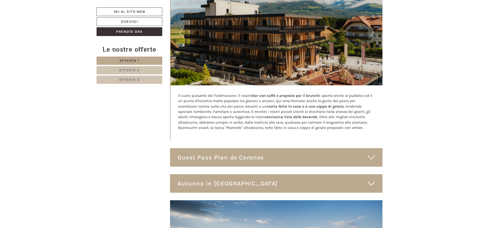
click at [373, 153] on icon at bounding box center [370, 157] width 7 height 9
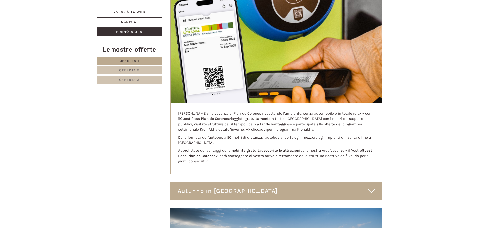
scroll to position [3558, 0]
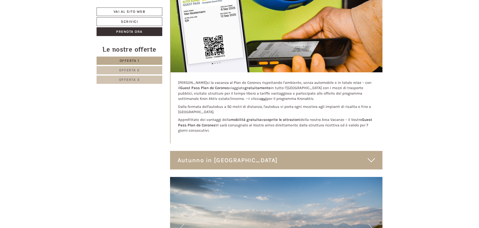
click at [371, 156] on icon at bounding box center [370, 160] width 7 height 9
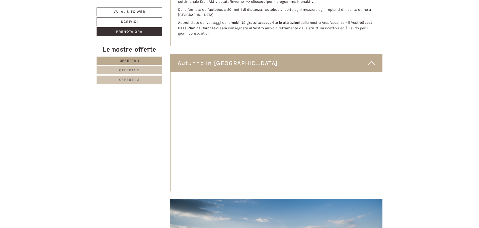
scroll to position [3684, 0]
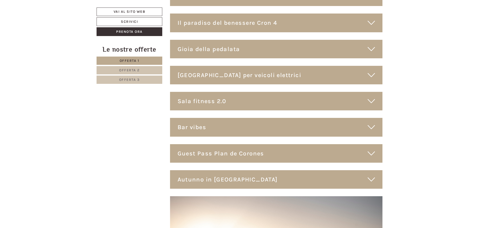
scroll to position [2304, 0]
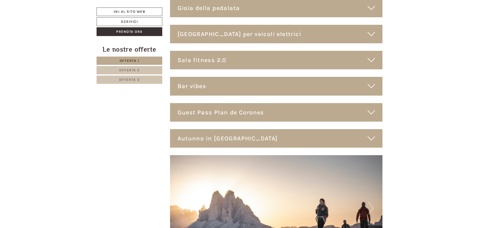
click at [370, 134] on icon at bounding box center [370, 138] width 7 height 9
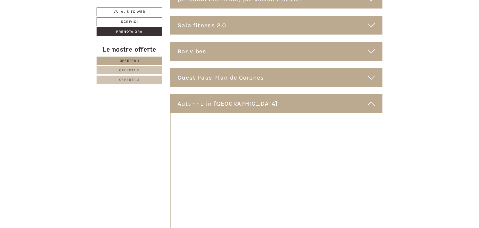
scroll to position [2379, 0]
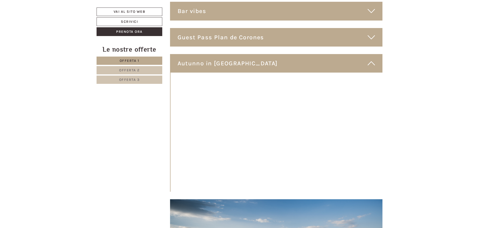
click at [371, 59] on icon at bounding box center [370, 63] width 7 height 9
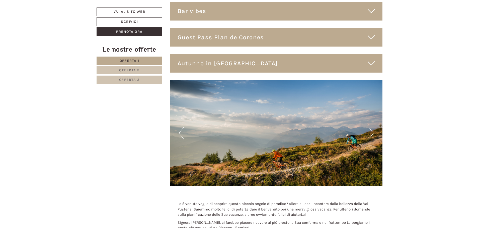
click at [372, 128] on button "Next" at bounding box center [370, 133] width 5 height 13
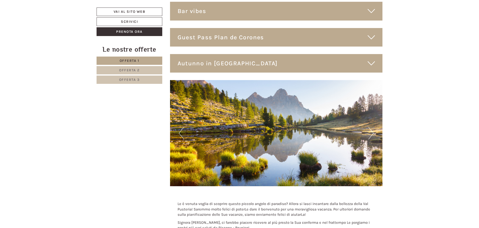
click at [372, 128] on button "Next" at bounding box center [370, 133] width 5 height 13
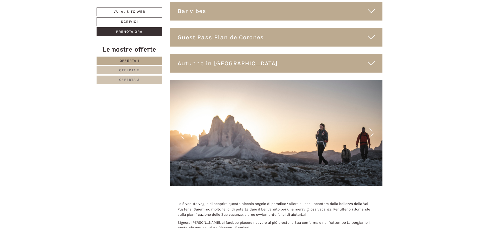
click at [372, 128] on button "Next" at bounding box center [370, 133] width 5 height 13
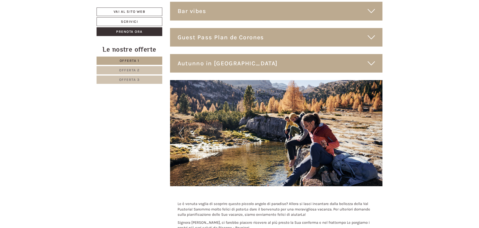
click at [372, 128] on button "Next" at bounding box center [370, 133] width 5 height 13
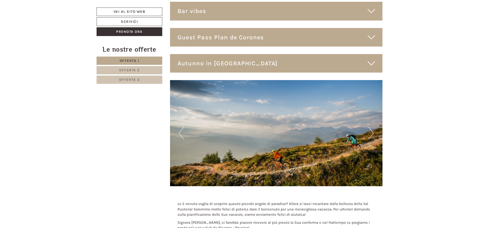
click at [372, 128] on button "Next" at bounding box center [370, 133] width 5 height 13
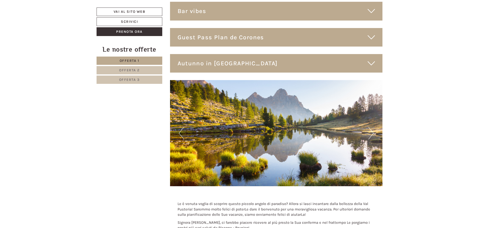
click at [372, 128] on button "Next" at bounding box center [370, 133] width 5 height 13
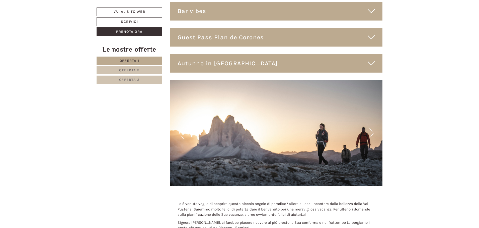
click at [372, 128] on button "Next" at bounding box center [370, 133] width 5 height 13
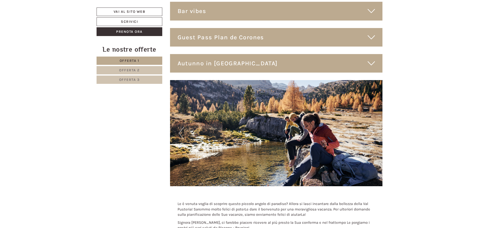
click at [372, 128] on button "Next" at bounding box center [370, 133] width 5 height 13
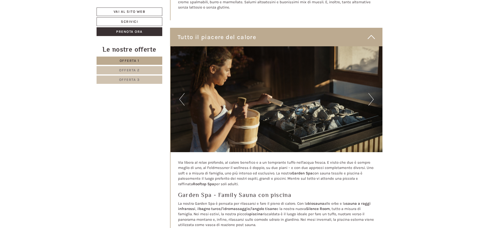
scroll to position [1779, 0]
click at [371, 94] on button "Next" at bounding box center [370, 99] width 5 height 13
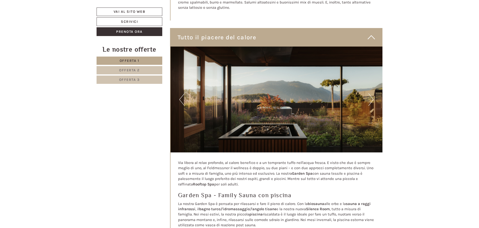
click at [371, 94] on button "Next" at bounding box center [370, 99] width 5 height 13
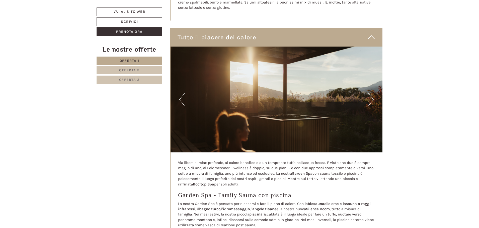
click at [371, 94] on button "Next" at bounding box center [370, 99] width 5 height 13
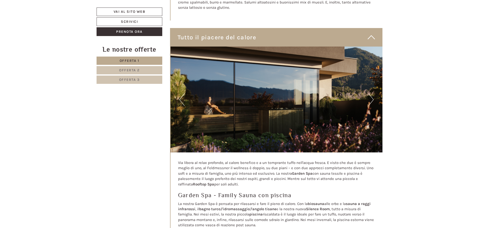
click at [371, 94] on button "Next" at bounding box center [370, 99] width 5 height 13
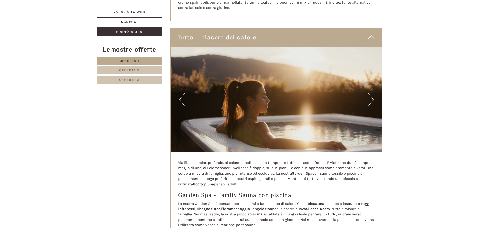
click at [371, 94] on button "Next" at bounding box center [370, 99] width 5 height 13
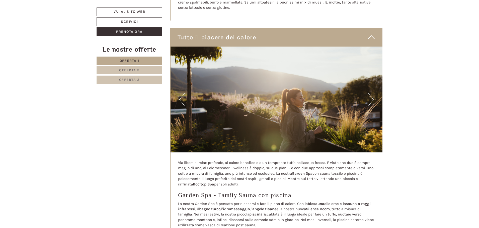
click at [371, 94] on button "Next" at bounding box center [370, 99] width 5 height 13
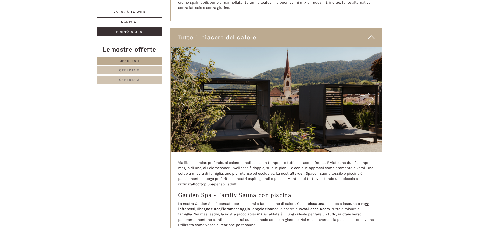
click at [371, 94] on button "Next" at bounding box center [370, 99] width 5 height 13
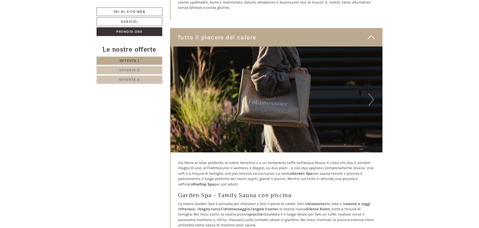
click at [371, 94] on button "Next" at bounding box center [370, 99] width 5 height 13
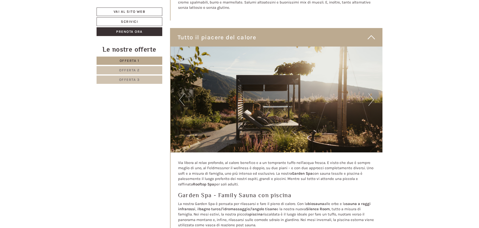
click at [371, 94] on button "Next" at bounding box center [370, 99] width 5 height 13
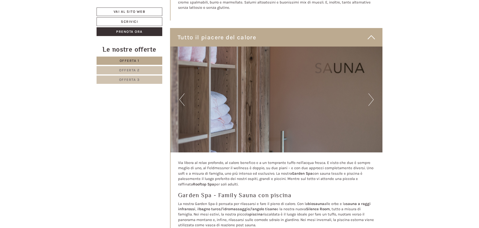
click at [371, 94] on button "Next" at bounding box center [370, 99] width 5 height 13
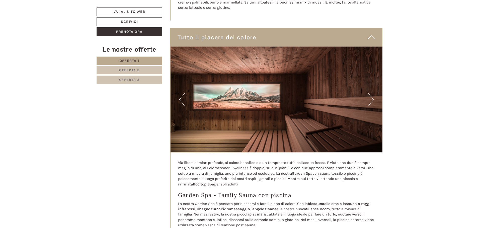
click at [371, 94] on button "Next" at bounding box center [370, 99] width 5 height 13
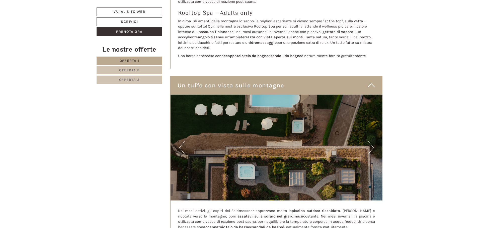
scroll to position [2030, 0]
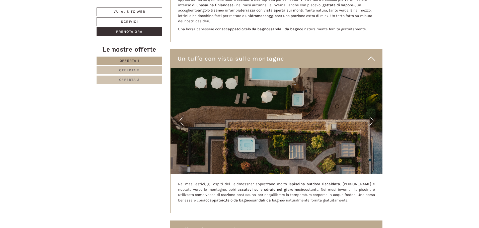
click at [373, 116] on button "Next" at bounding box center [370, 121] width 5 height 13
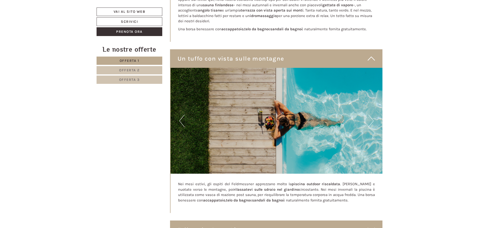
click at [372, 116] on button "Next" at bounding box center [370, 121] width 5 height 13
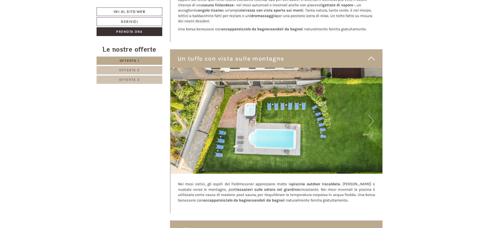
click at [372, 116] on button "Next" at bounding box center [370, 121] width 5 height 13
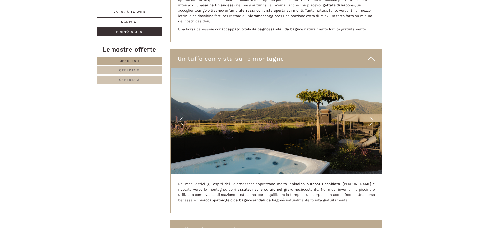
click at [372, 116] on button "Next" at bounding box center [370, 121] width 5 height 13
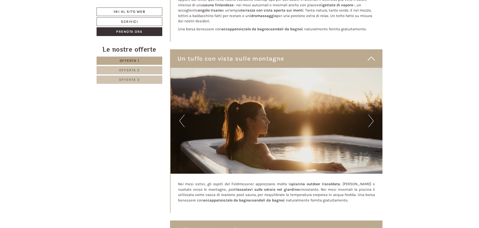
click at [372, 116] on button "Next" at bounding box center [370, 121] width 5 height 13
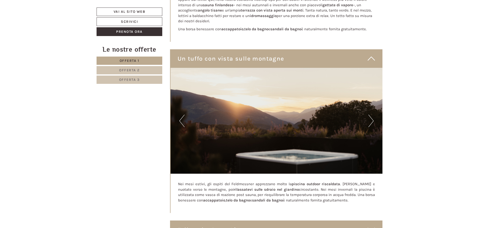
click at [372, 116] on button "Next" at bounding box center [370, 121] width 5 height 13
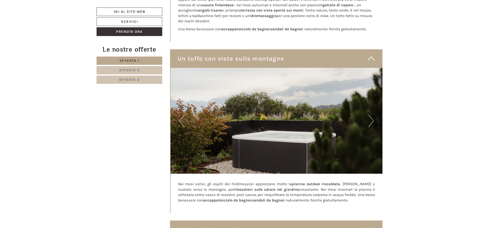
click at [372, 116] on button "Next" at bounding box center [370, 121] width 5 height 13
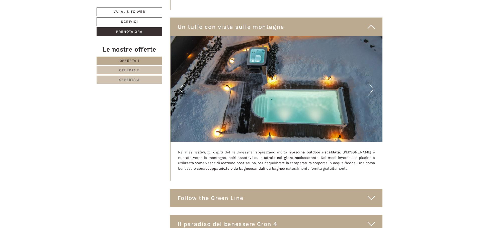
scroll to position [2080, 0]
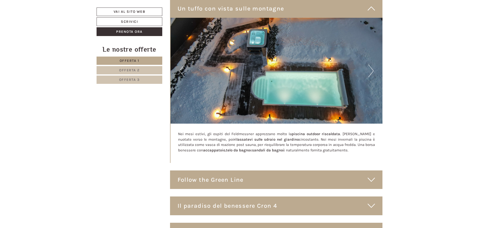
click at [373, 176] on icon at bounding box center [370, 180] width 7 height 9
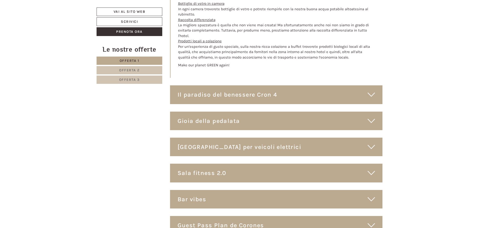
scroll to position [2556, 0]
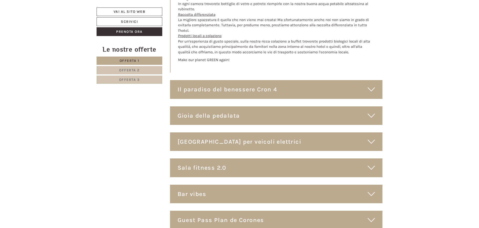
click at [351, 89] on div "Il paradiso del benessere Cron 4" at bounding box center [276, 89] width 212 height 19
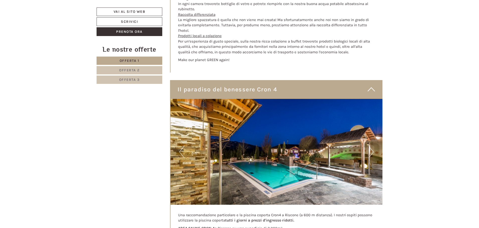
click at [372, 149] on button "Next" at bounding box center [370, 152] width 5 height 13
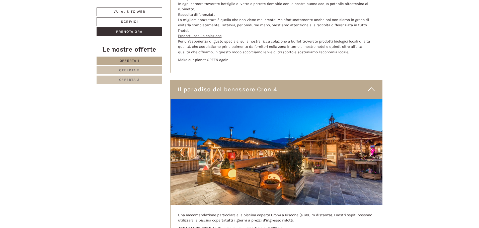
click at [371, 148] on button "Next" at bounding box center [370, 152] width 5 height 13
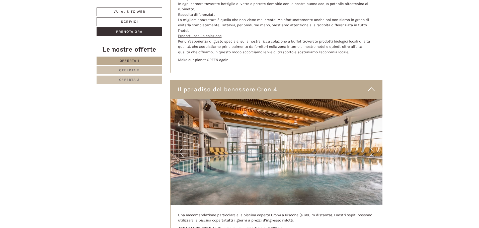
click at [371, 148] on button "Next" at bounding box center [370, 152] width 5 height 13
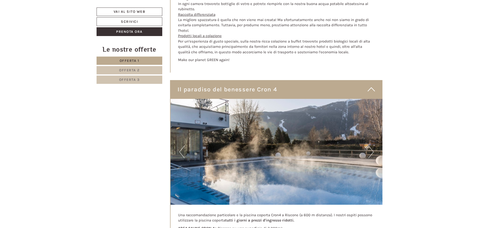
click at [371, 148] on button "Next" at bounding box center [370, 152] width 5 height 13
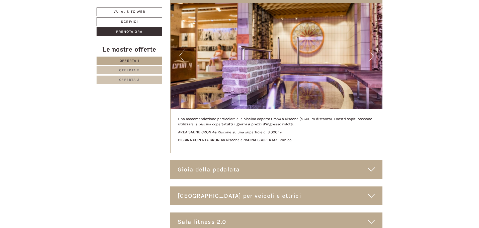
scroll to position [2706, 0]
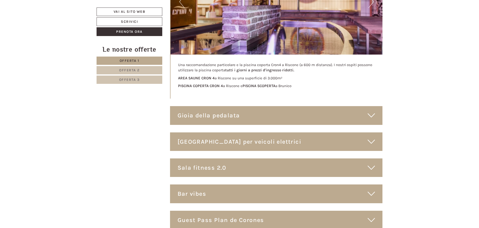
click at [369, 111] on icon at bounding box center [370, 115] width 7 height 9
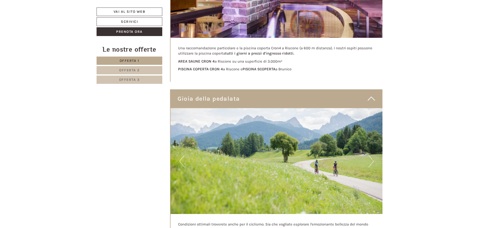
scroll to position [2731, 0]
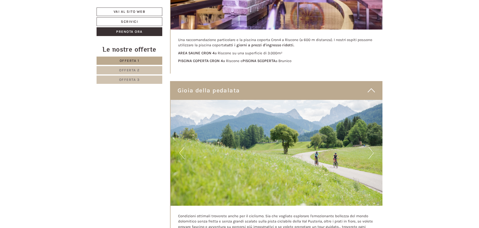
click at [370, 148] on button "Next" at bounding box center [370, 153] width 5 height 13
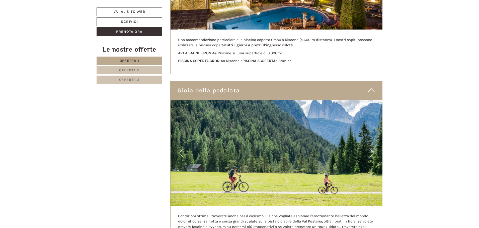
click at [370, 149] on button "Next" at bounding box center [370, 153] width 5 height 13
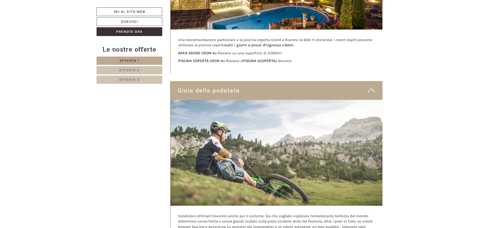
click at [370, 149] on button "Next" at bounding box center [370, 153] width 5 height 13
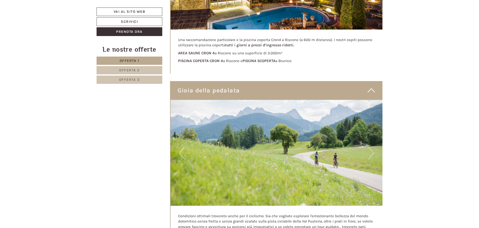
click at [370, 149] on button "Next" at bounding box center [370, 153] width 5 height 13
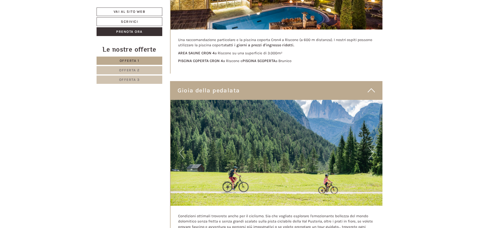
click at [370, 87] on icon at bounding box center [370, 90] width 7 height 9
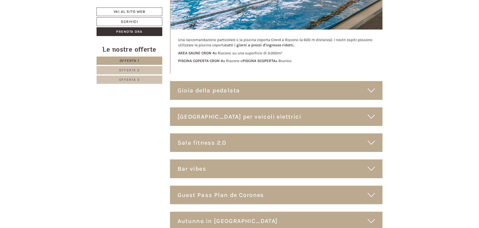
click at [369, 114] on icon at bounding box center [370, 117] width 7 height 9
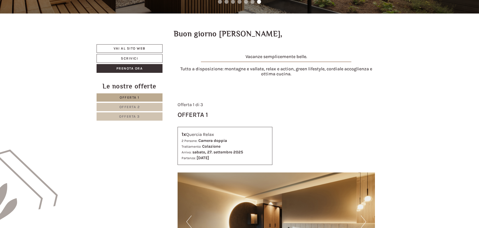
scroll to position [0, 0]
